Goal: Task Accomplishment & Management: Use online tool/utility

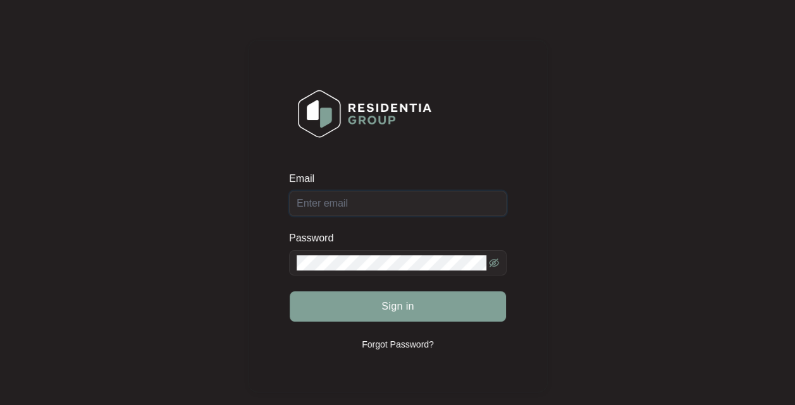
type input "[EMAIL_ADDRESS][DOMAIN_NAME]"
click at [405, 304] on div "Sign in" at bounding box center [398, 307] width 218 height 32
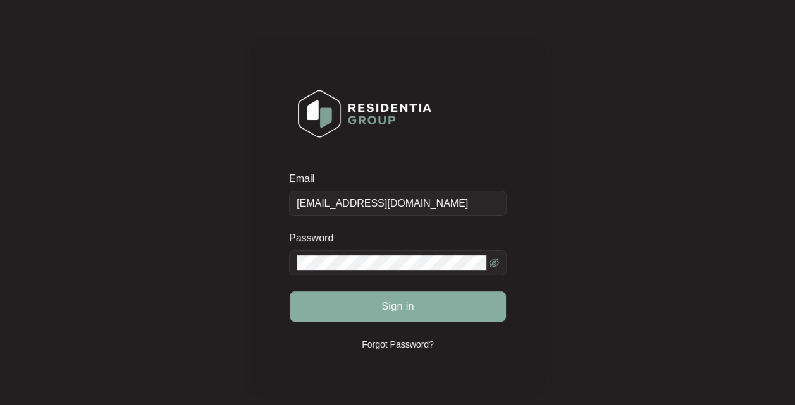
click at [404, 310] on span "Sign in" at bounding box center [397, 306] width 33 height 15
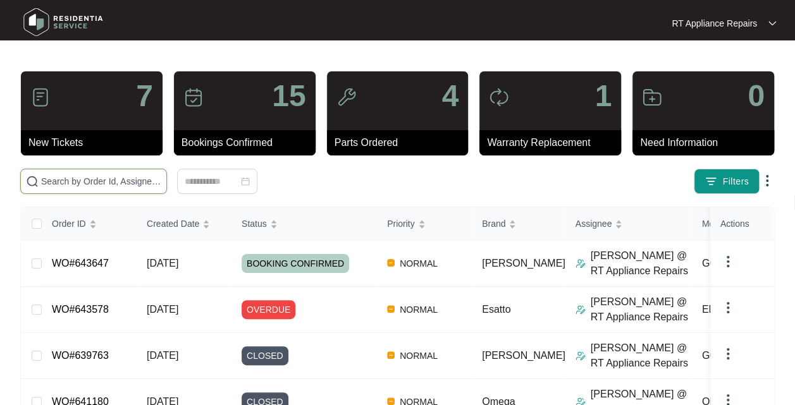
click at [104, 178] on input "text" at bounding box center [101, 182] width 120 height 14
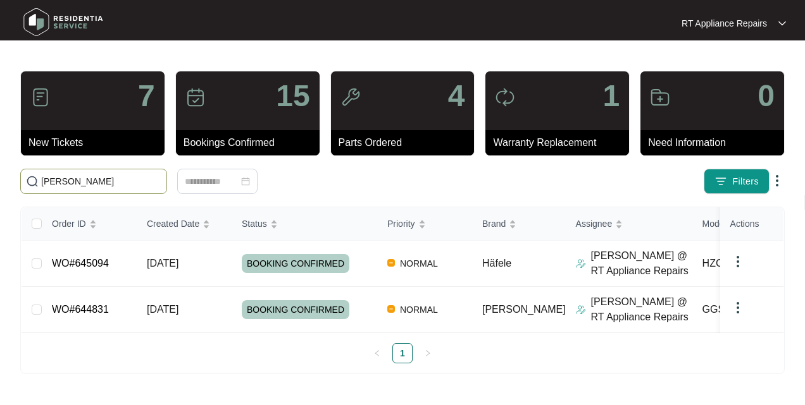
type input "[PERSON_NAME]"
click at [178, 315] on span "[DATE]" at bounding box center [163, 309] width 32 height 11
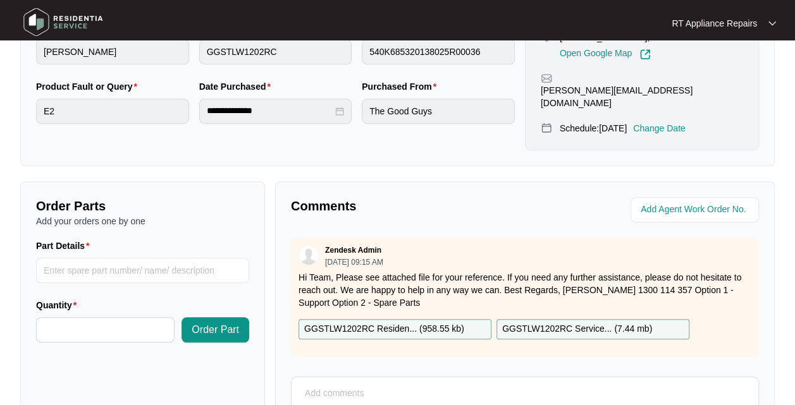
scroll to position [469, 0]
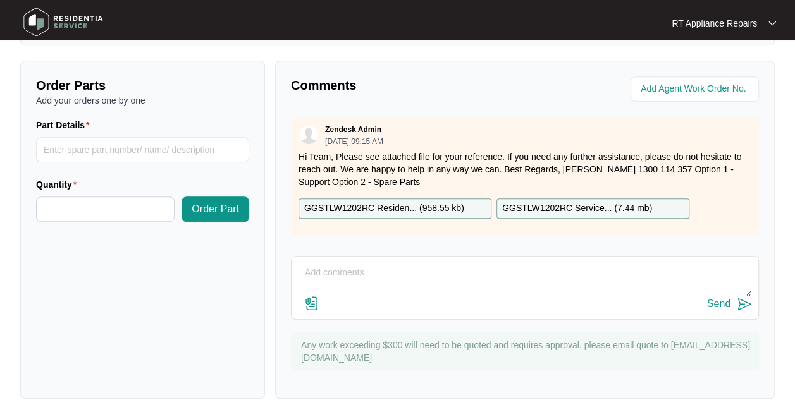
click at [423, 263] on textarea at bounding box center [525, 279] width 454 height 33
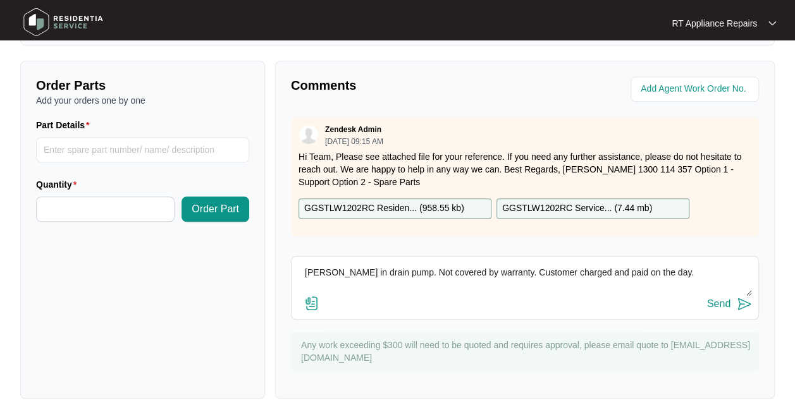
type textarea "[PERSON_NAME] in drain pump. Not covered by warranty. Customer charged and paid…"
click at [743, 297] on img at bounding box center [744, 304] width 15 height 15
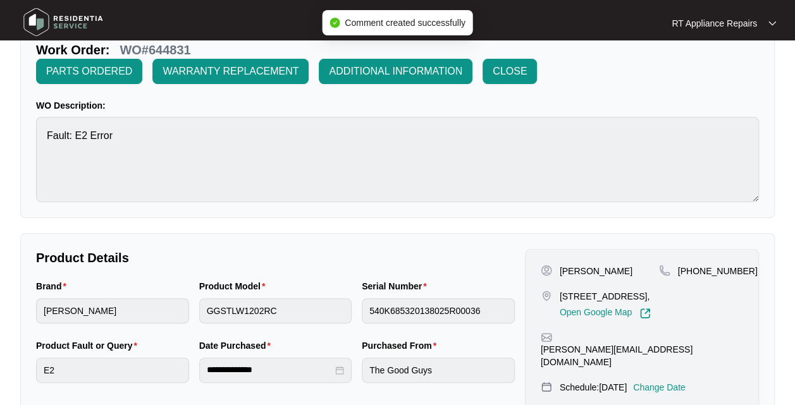
scroll to position [0, 0]
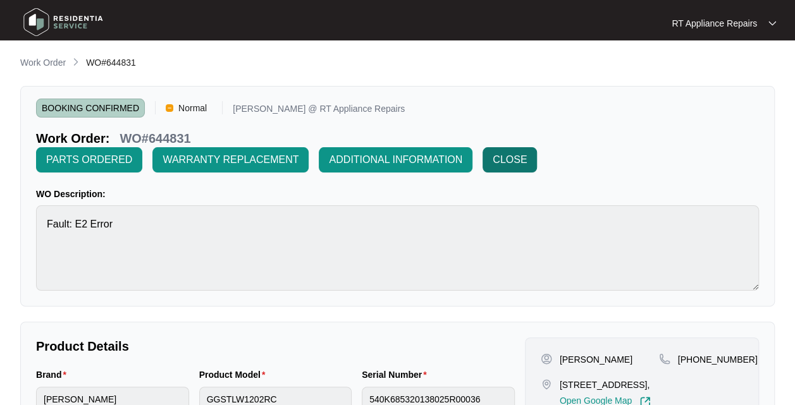
click at [514, 160] on span "CLOSE" at bounding box center [510, 159] width 34 height 15
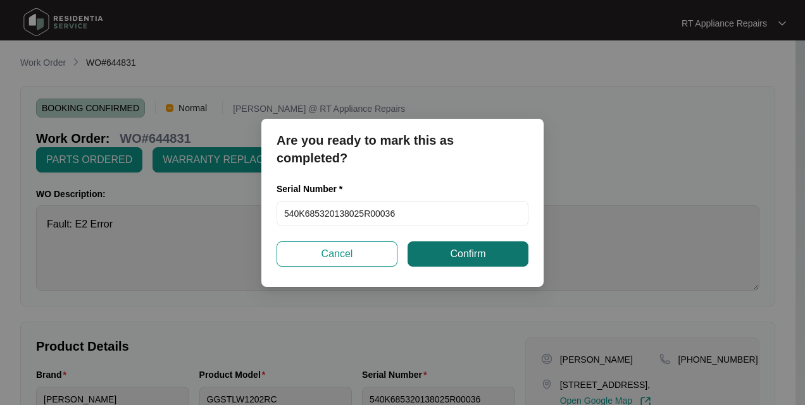
click at [469, 258] on span "Confirm" at bounding box center [467, 254] width 35 height 15
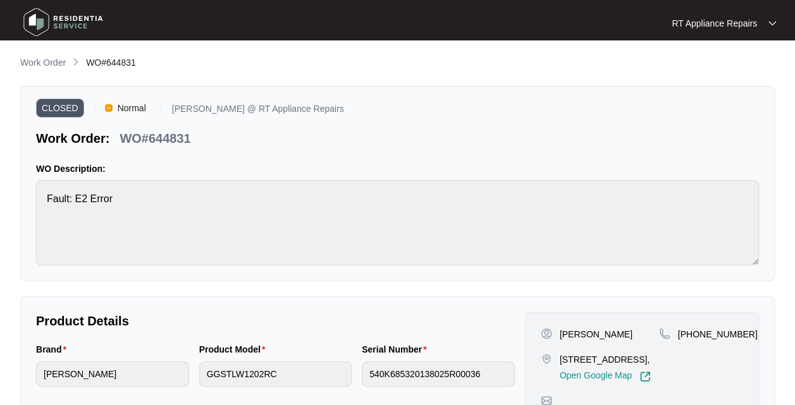
click at [763, 24] on div "RT Appliance Repairs" at bounding box center [724, 23] width 104 height 13
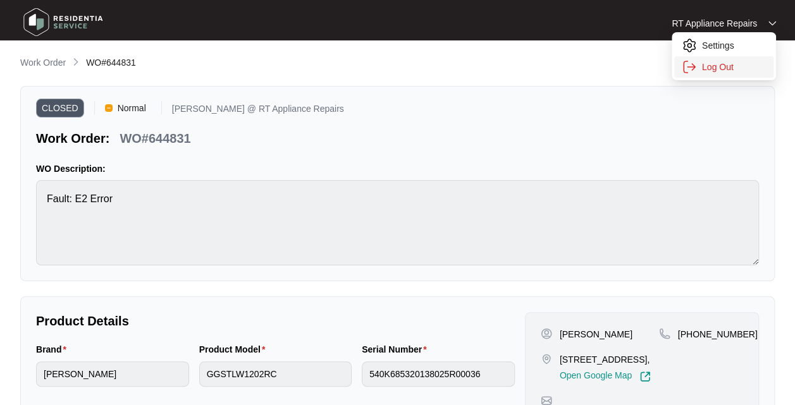
click at [724, 66] on p "Log Out" at bounding box center [734, 67] width 64 height 13
